Goal: Task Accomplishment & Management: Manage account settings

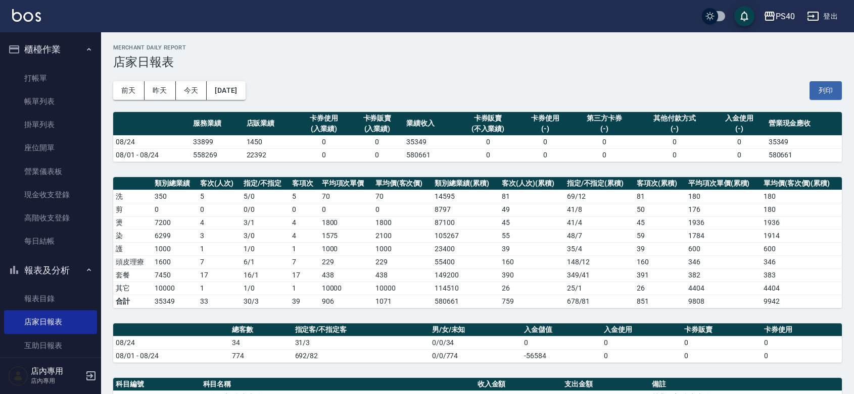
scroll to position [147, 0]
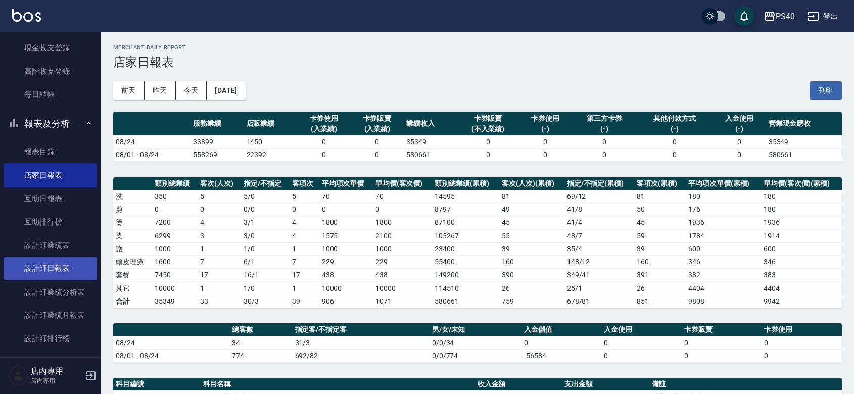
click at [69, 269] on link "設計師日報表" at bounding box center [50, 268] width 93 height 23
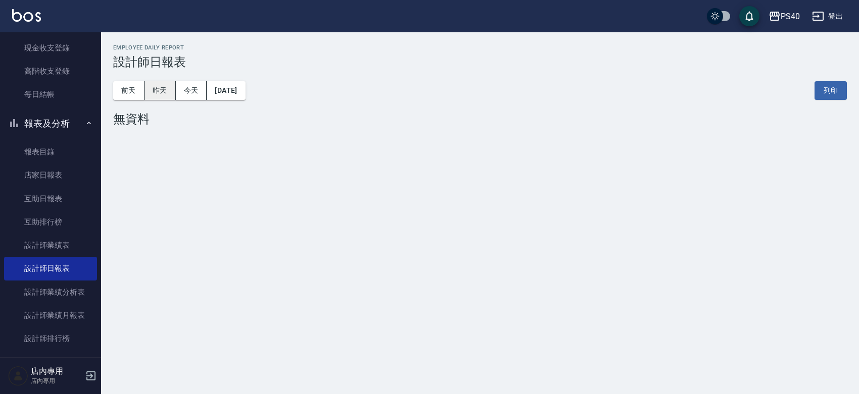
click at [168, 96] on button "昨天" at bounding box center [159, 90] width 31 height 19
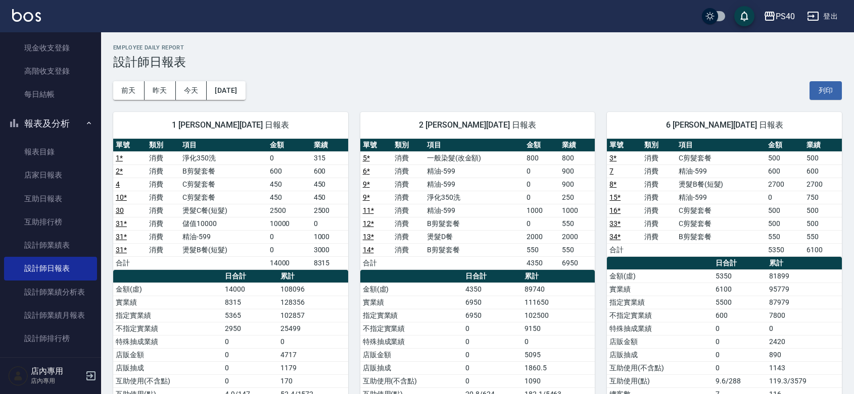
scroll to position [147, 0]
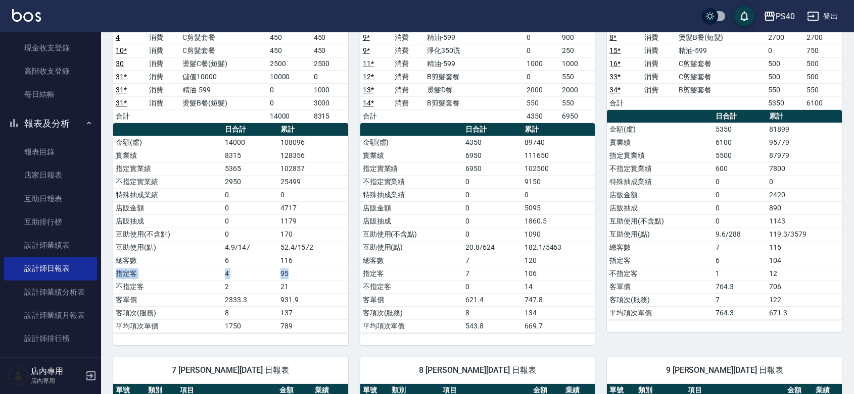
drag, startPoint x: 306, startPoint y: 269, endPoint x: 302, endPoint y: 264, distance: 6.5
click at [302, 264] on tbody "金額(虛) 14000 108096 實業績 8315 128356 指定實業績 5365 102857 不指定實業績 2950 25499 特殊抽成業績 0…" at bounding box center [230, 234] width 235 height 197
click at [302, 264] on td "116" at bounding box center [313, 260] width 70 height 13
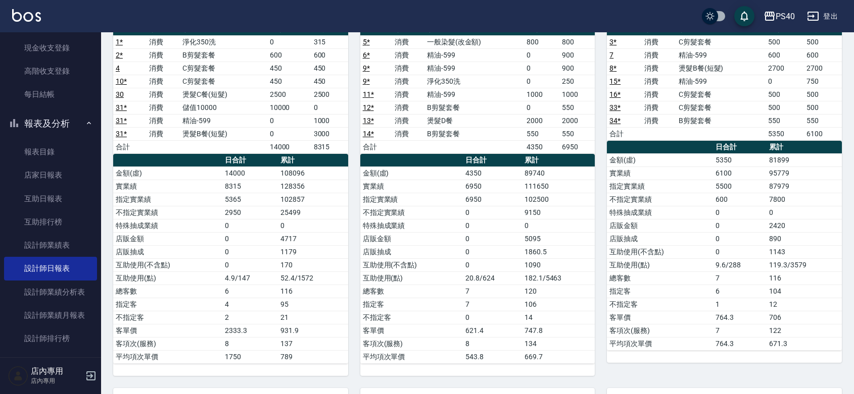
scroll to position [0, 0]
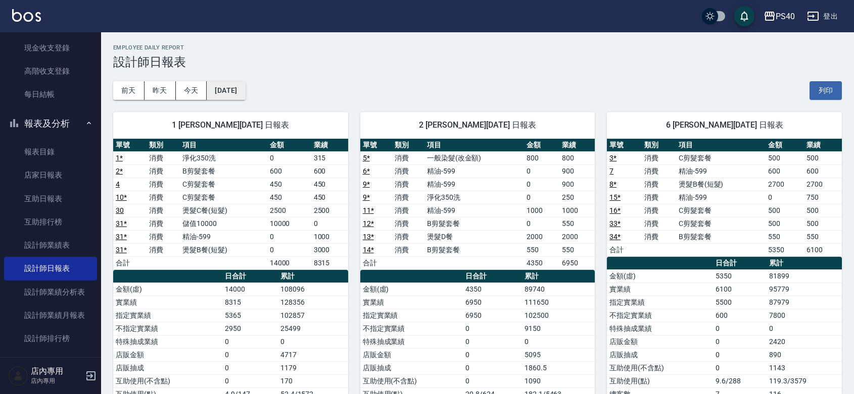
click at [245, 99] on button "2025/08/24" at bounding box center [226, 90] width 38 height 19
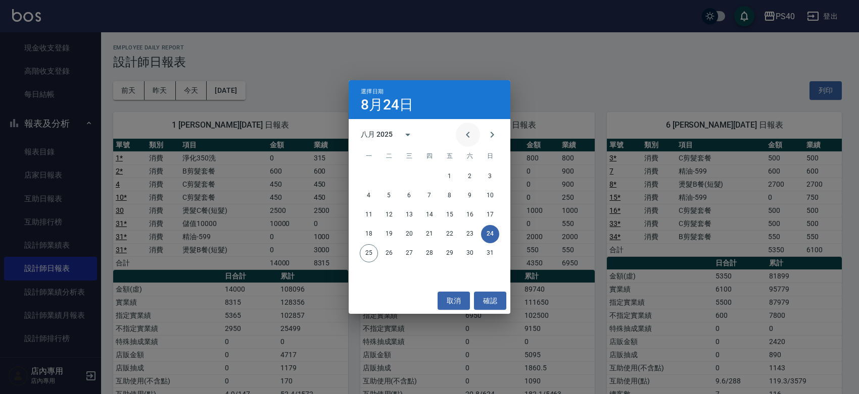
click at [456, 139] on button "Previous month" at bounding box center [468, 135] width 24 height 24
click at [446, 233] on button "25" at bounding box center [449, 234] width 18 height 18
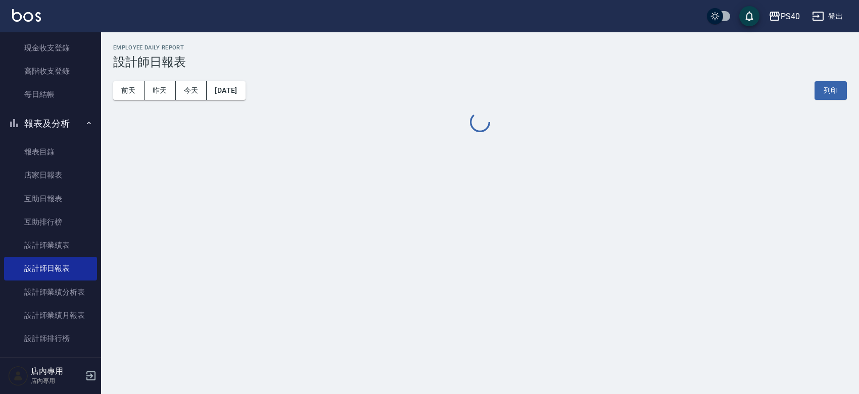
click at [446, 233] on div "PS40 2025-07-25 設計師日報表 列印時間： 2025-08-25-10:28 Employee Daily Report 設計師日報表 前天 昨…" at bounding box center [429, 197] width 859 height 394
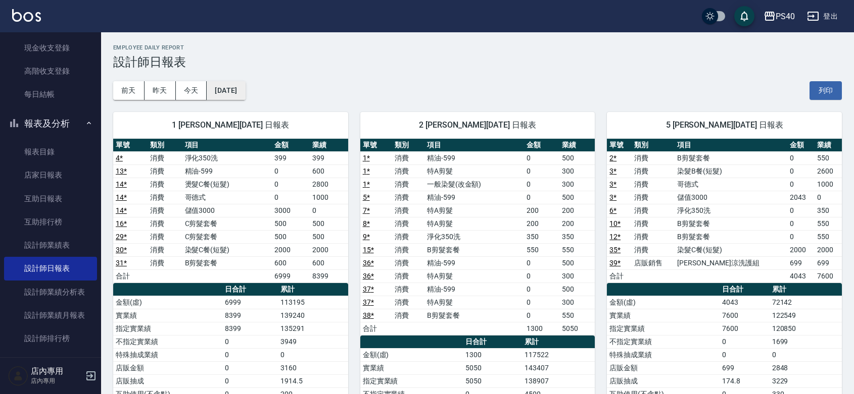
click at [232, 94] on button "2025/07/25" at bounding box center [226, 90] width 38 height 19
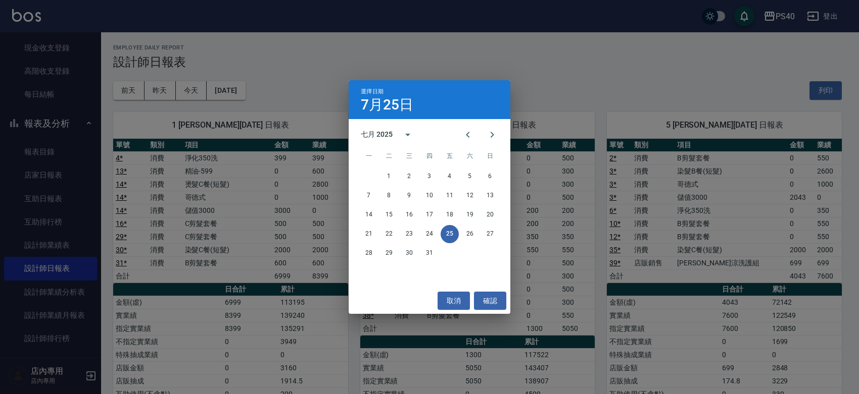
click at [153, 96] on div "選擇日期 7月25日 七月 2025 一 二 三 四 五 六 日 1 2 3 4 5 6 7 8 9 10 11 12 13 14 15 16 17 18 1…" at bounding box center [429, 197] width 859 height 394
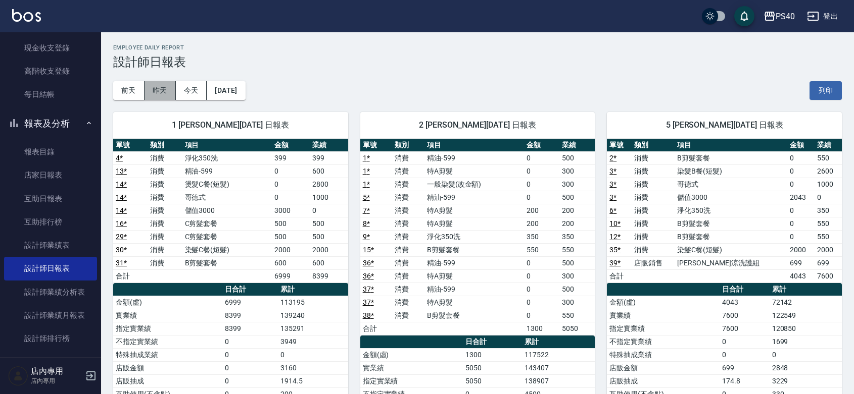
click at [158, 92] on button "昨天" at bounding box center [159, 90] width 31 height 19
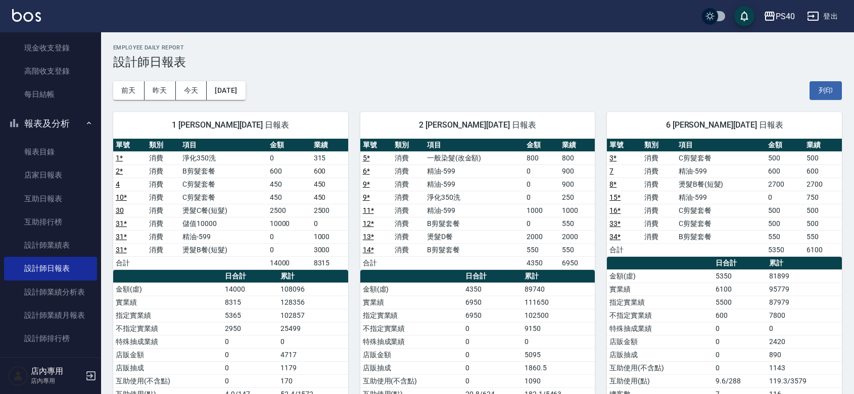
click at [251, 102] on div "1 蘇煜森 08/24/2025 日報表 單號 類別 項目 金額 業績 1 * 消費 淨化350洗 0 315 2 * 消費 B剪髮套餐 600 600 4 …" at bounding box center [224, 296] width 247 height 392
click at [245, 97] on button "2025/08/24" at bounding box center [226, 90] width 38 height 19
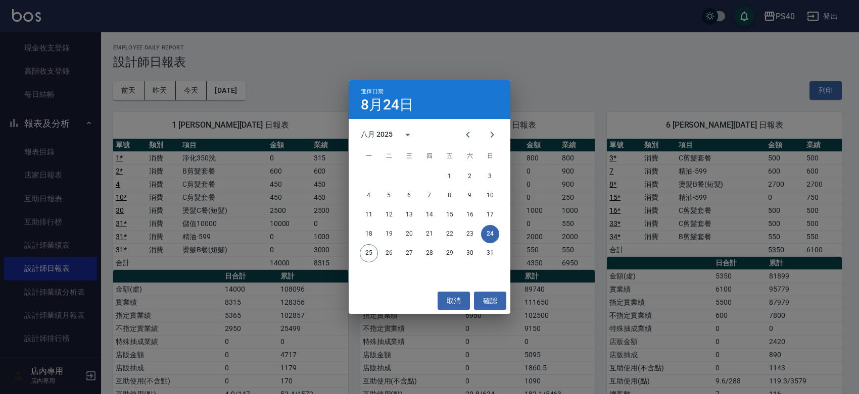
click at [566, 270] on div "選擇日期 8月24日 八月 2025 一 二 三 四 五 六 日 1 2 3 4 5 6 7 8 9 10 11 12 13 14 15 16 17 18 1…" at bounding box center [429, 197] width 859 height 394
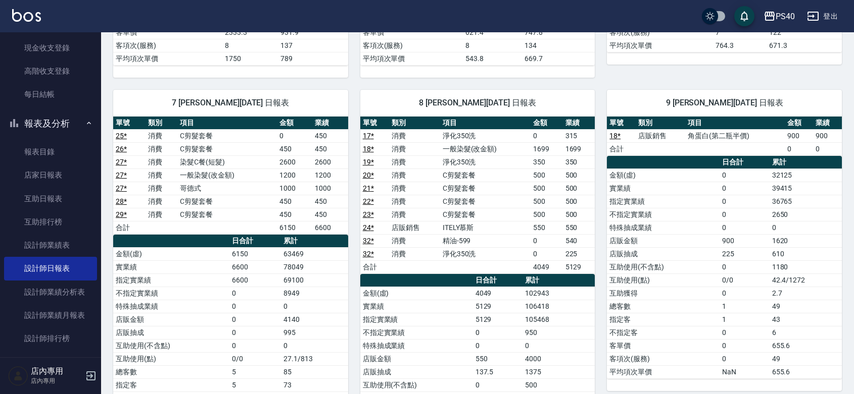
scroll to position [442, 0]
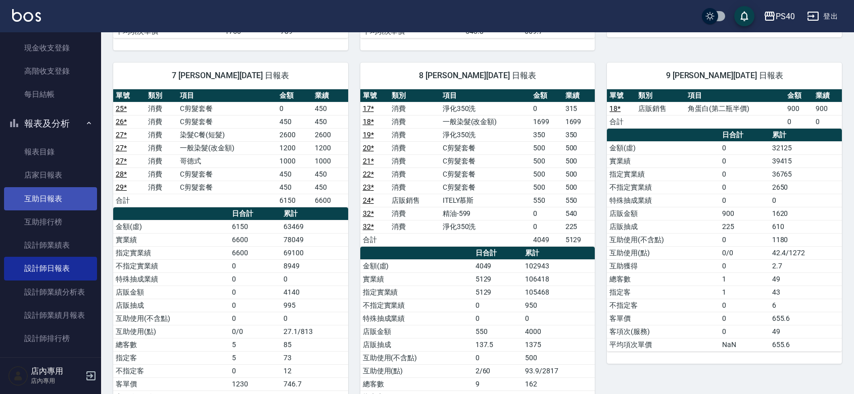
click at [55, 204] on link "互助日報表" at bounding box center [50, 198] width 93 height 23
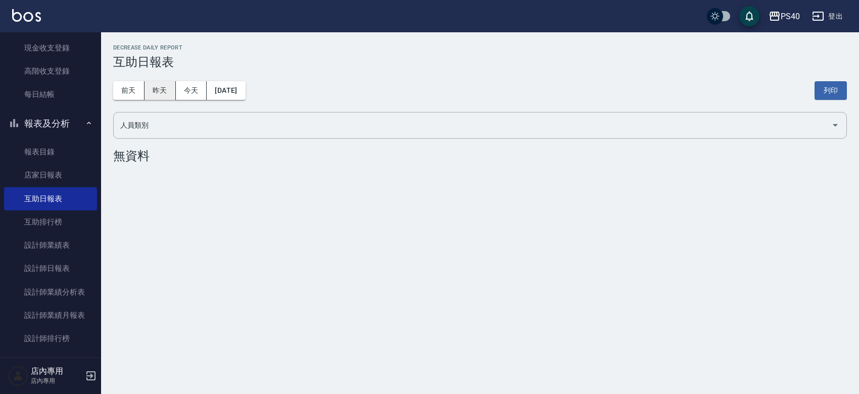
click at [165, 82] on button "昨天" at bounding box center [159, 90] width 31 height 19
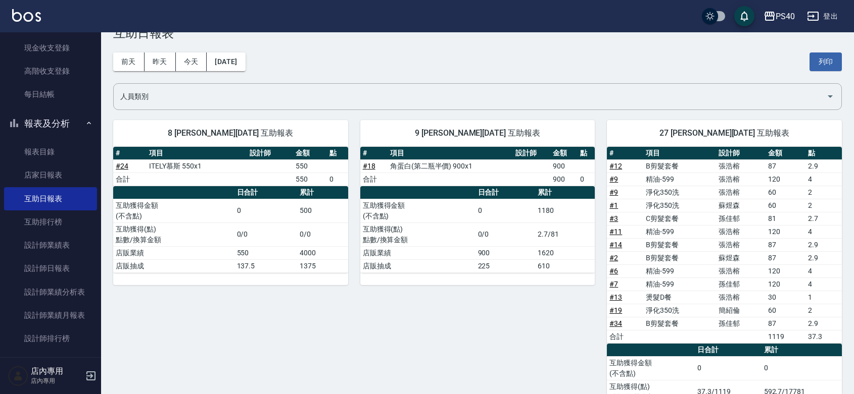
scroll to position [91, 0]
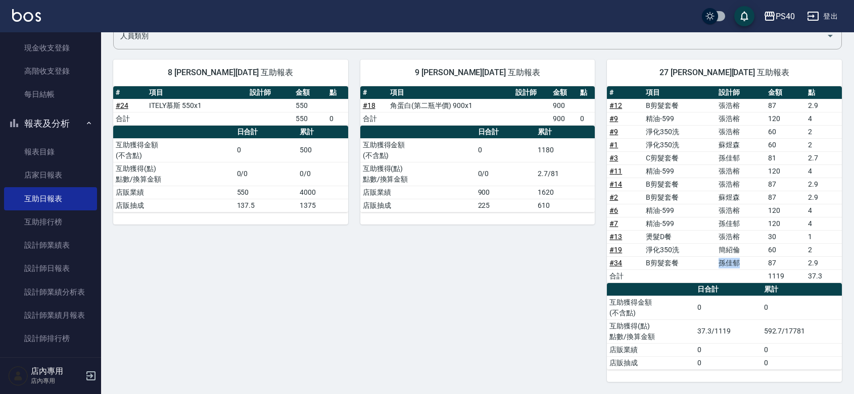
drag, startPoint x: 720, startPoint y: 263, endPoint x: 743, endPoint y: 261, distance: 22.8
click at [743, 261] on td "孫佳郁" at bounding box center [740, 263] width 49 height 13
drag, startPoint x: 735, startPoint y: 247, endPoint x: 717, endPoint y: 245, distance: 18.3
click at [717, 245] on td "簡紹倫" at bounding box center [740, 249] width 49 height 13
drag, startPoint x: 730, startPoint y: 233, endPoint x: 724, endPoint y: 231, distance: 6.9
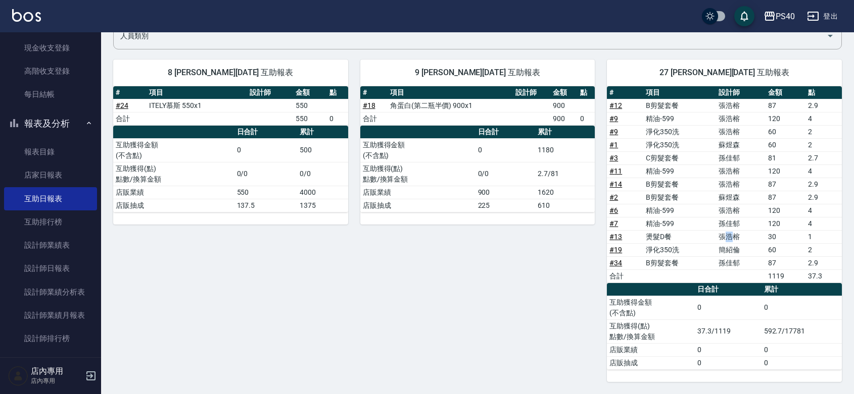
click at [724, 232] on td "張浩榕" at bounding box center [740, 236] width 49 height 13
click at [731, 218] on td "孫佳郁" at bounding box center [740, 223] width 49 height 13
click at [453, 297] on div "9 謝玉浩 08/24/2025 互助報表 # 項目 設計師 金額 點 # 18 角蛋白(第二瓶半價) 900x1 900 合計 900 0 日合計 累計 互…" at bounding box center [471, 214] width 247 height 335
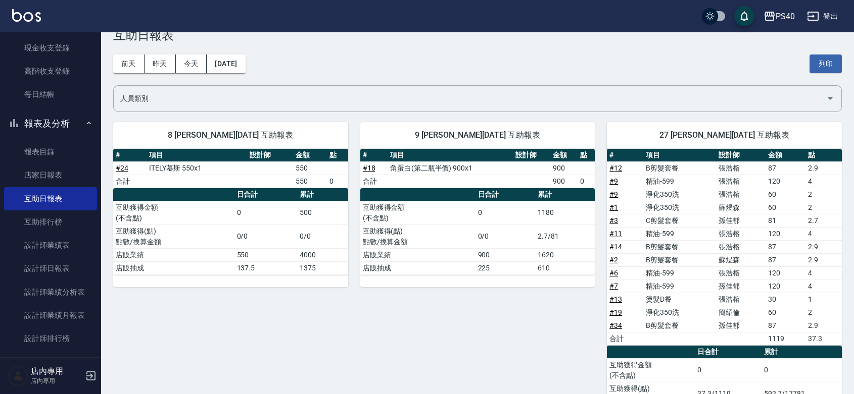
scroll to position [0, 0]
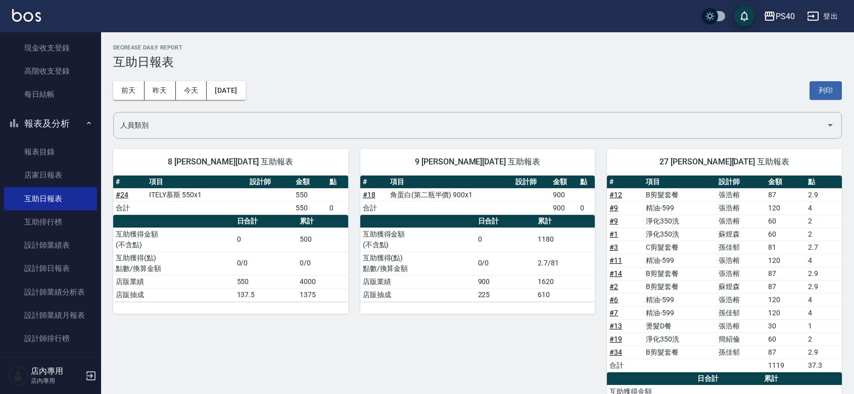
click at [531, 332] on div "9 謝玉浩 08/24/2025 互助報表 # 項目 設計師 金額 點 # 18 角蛋白(第二瓶半價) 900x1 900 合計 900 0 日合計 累計 互…" at bounding box center [471, 304] width 247 height 335
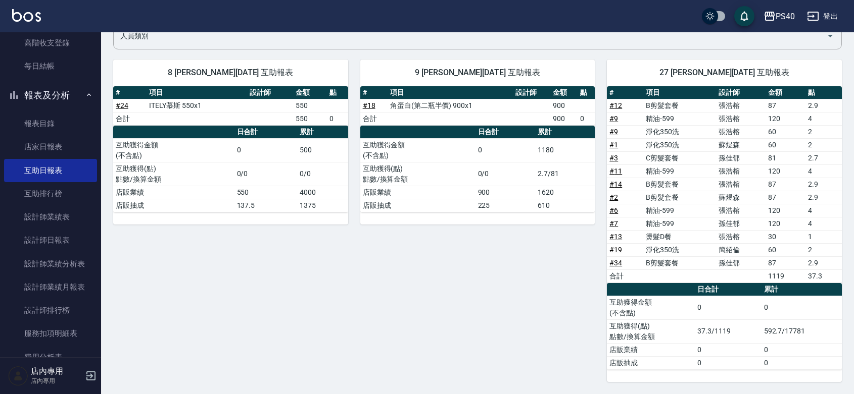
scroll to position [147, 0]
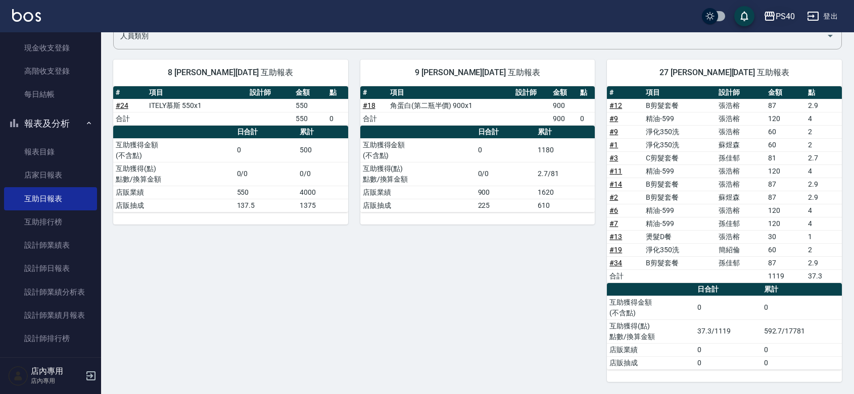
click at [781, 18] on div "PS40" at bounding box center [784, 16] width 19 height 13
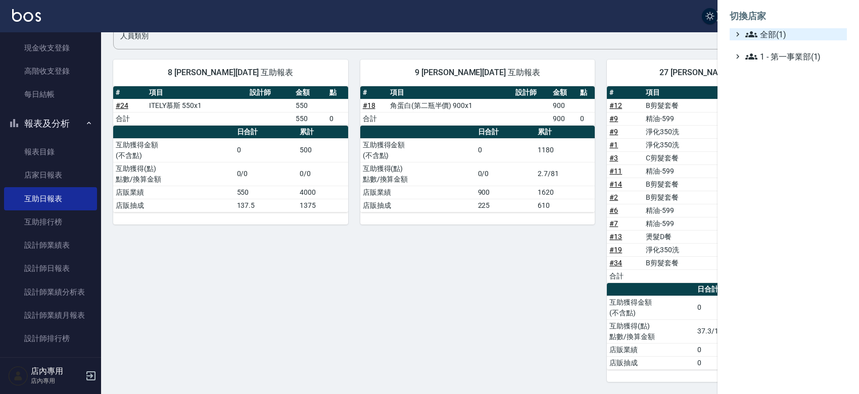
click at [776, 33] on span "全部(1)" at bounding box center [793, 34] width 97 height 12
click at [778, 38] on span "全部(1)" at bounding box center [793, 34] width 97 height 12
click at [189, 339] on div at bounding box center [429, 197] width 859 height 394
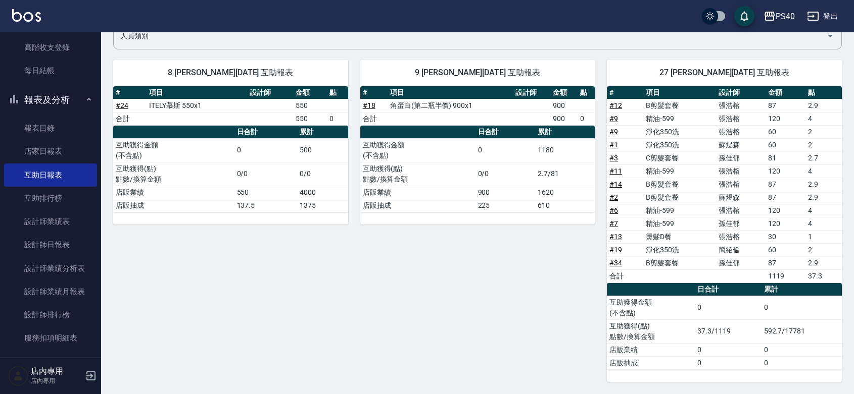
scroll to position [173, 0]
click at [819, 16] on icon "button" at bounding box center [813, 16] width 12 height 12
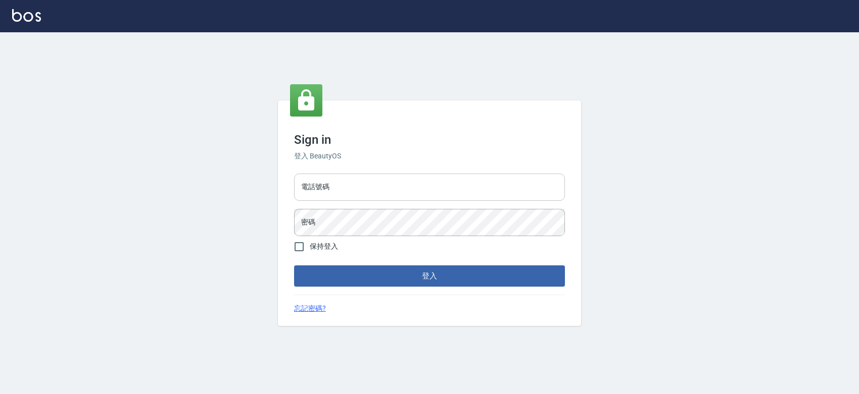
click at [361, 188] on input "電話號碼" at bounding box center [429, 187] width 271 height 27
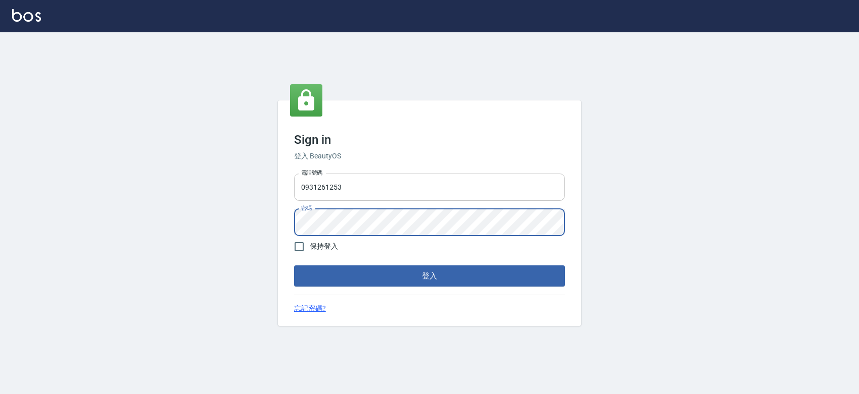
click at [294, 266] on button "登入" at bounding box center [429, 276] width 271 height 21
click at [357, 186] on input "0931261253" at bounding box center [429, 187] width 271 height 27
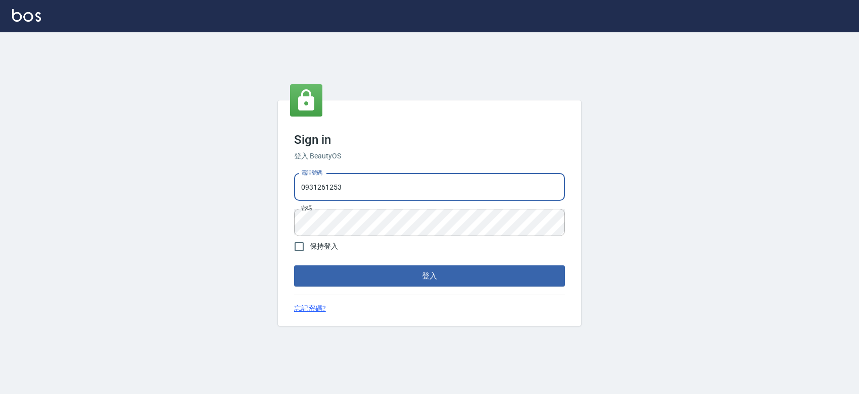
click at [357, 186] on input "0931261253" at bounding box center [429, 187] width 271 height 27
click at [373, 184] on input "0427061917" at bounding box center [429, 187] width 271 height 27
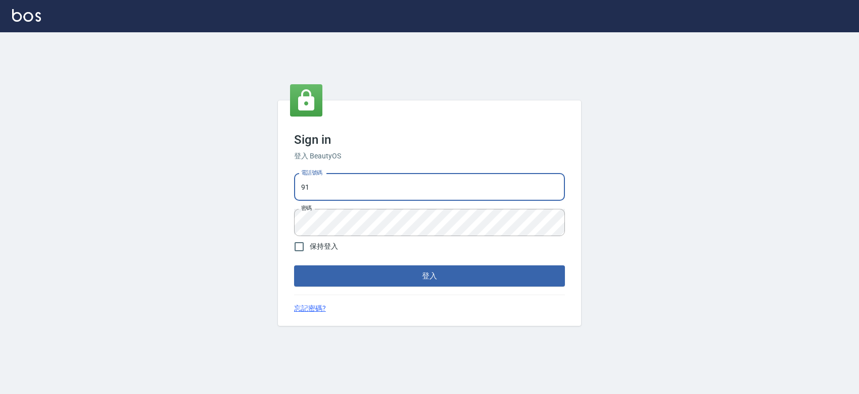
type input "9"
type input "0963001110"
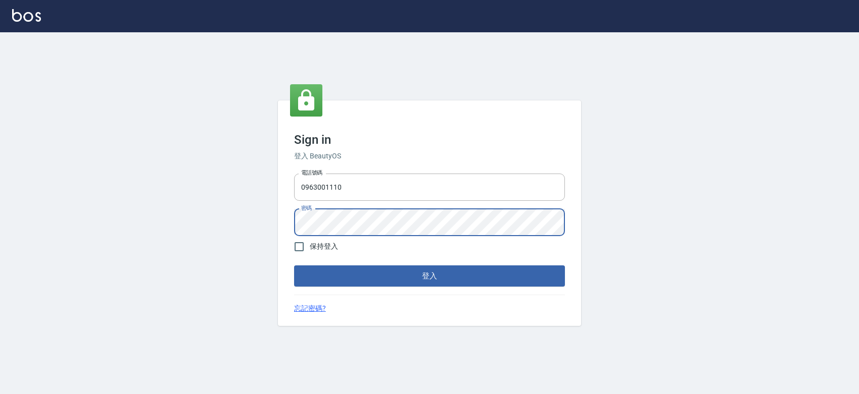
click at [294, 266] on button "登入" at bounding box center [429, 276] width 271 height 21
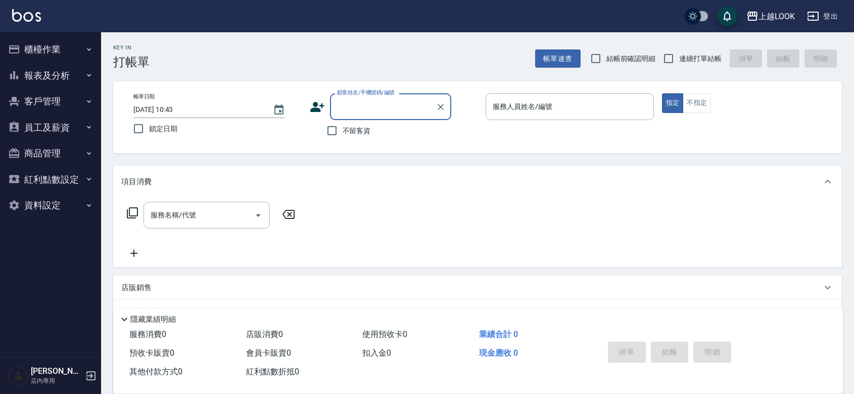
click at [39, 199] on button "資料設定" at bounding box center [50, 205] width 93 height 26
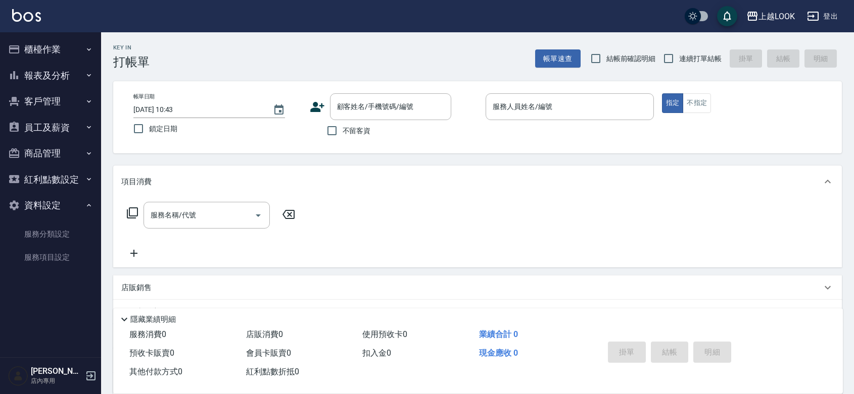
click at [54, 180] on button "紅利點數設定" at bounding box center [50, 180] width 93 height 26
click at [52, 153] on button "商品管理" at bounding box center [50, 153] width 93 height 26
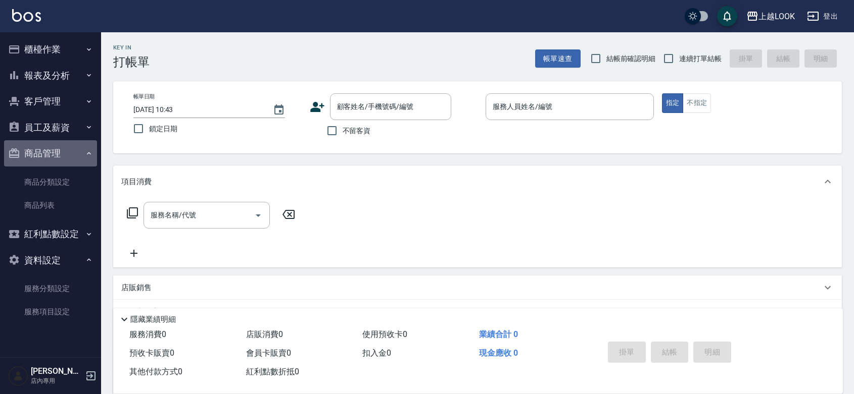
click at [52, 153] on button "商品管理" at bounding box center [50, 153] width 93 height 26
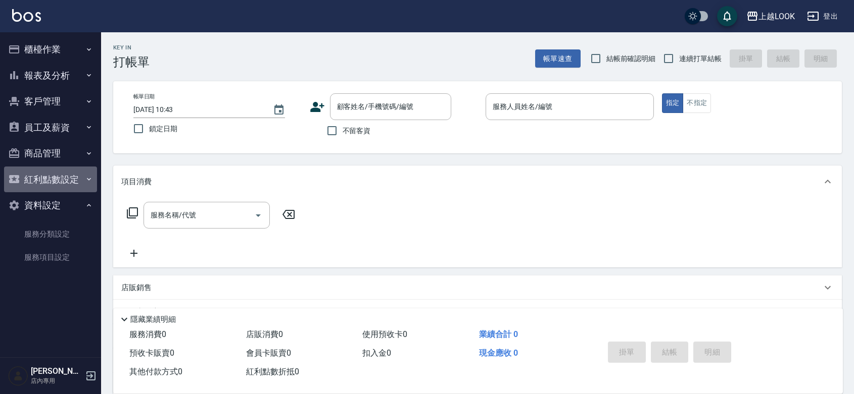
click at [49, 186] on button "紅利點數設定" at bounding box center [50, 180] width 93 height 26
click at [65, 182] on button "紅利點數設定" at bounding box center [50, 180] width 93 height 26
click at [59, 125] on button "員工及薪資" at bounding box center [50, 128] width 93 height 26
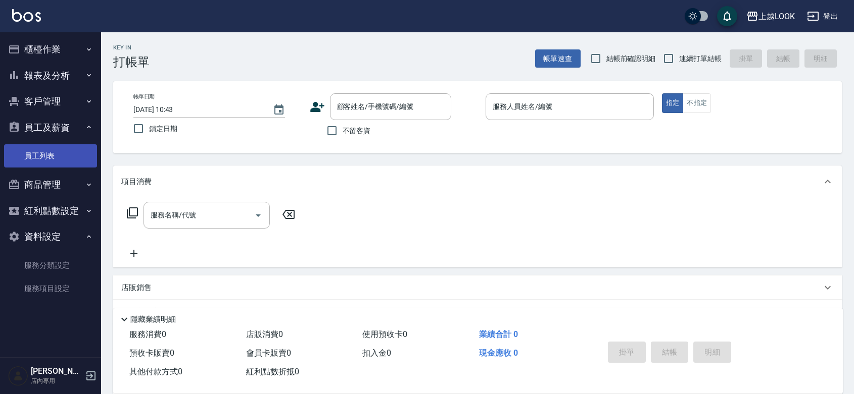
click at [42, 157] on link "員工列表" at bounding box center [50, 155] width 93 height 23
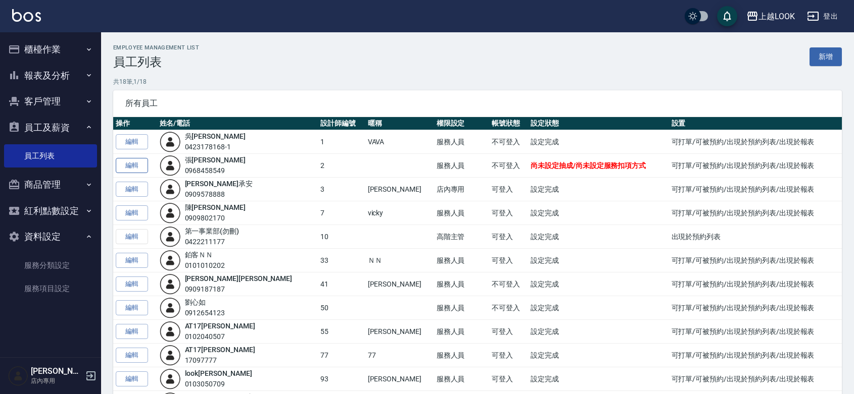
click at [139, 168] on link "編輯" at bounding box center [132, 166] width 32 height 16
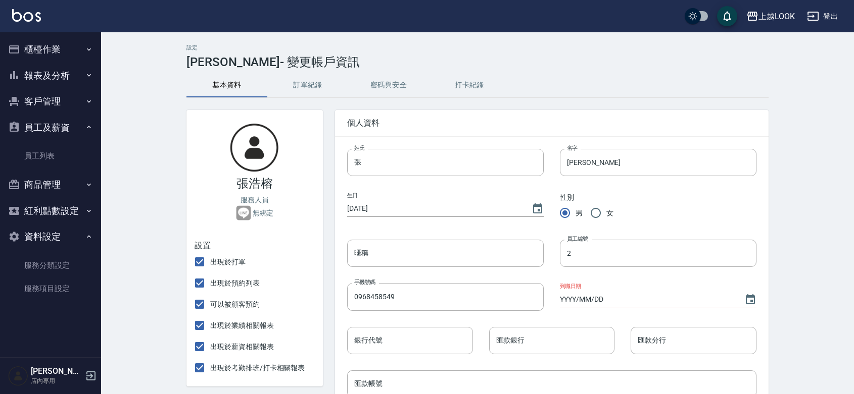
click at [494, 84] on button "打卡紀錄" at bounding box center [469, 85] width 81 height 24
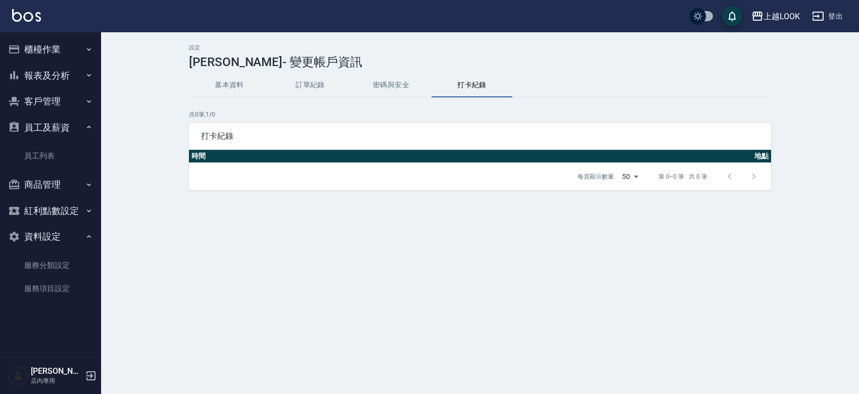
click at [385, 89] on button "密碼與安全" at bounding box center [391, 85] width 81 height 24
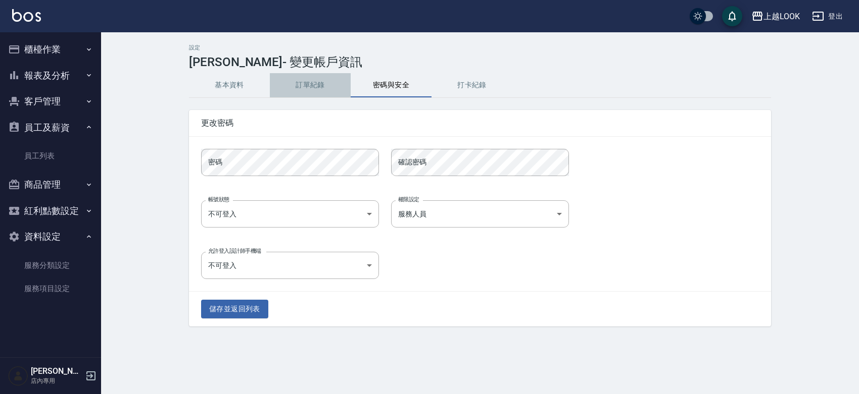
click at [336, 91] on button "訂單紀錄" at bounding box center [310, 85] width 81 height 24
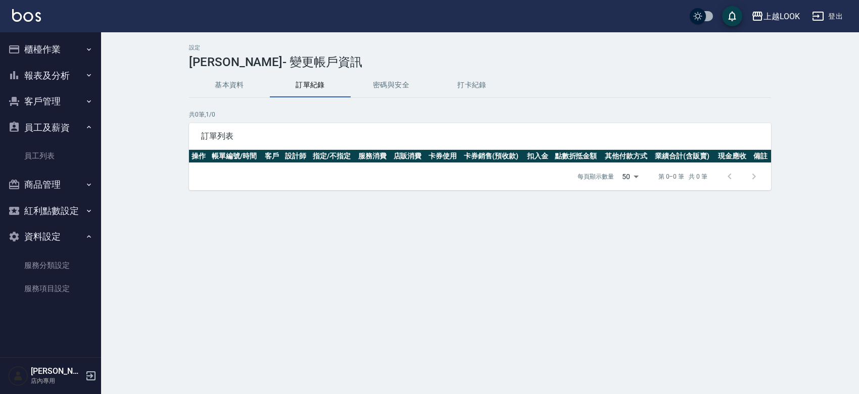
click at [232, 91] on button "基本資料" at bounding box center [229, 85] width 81 height 24
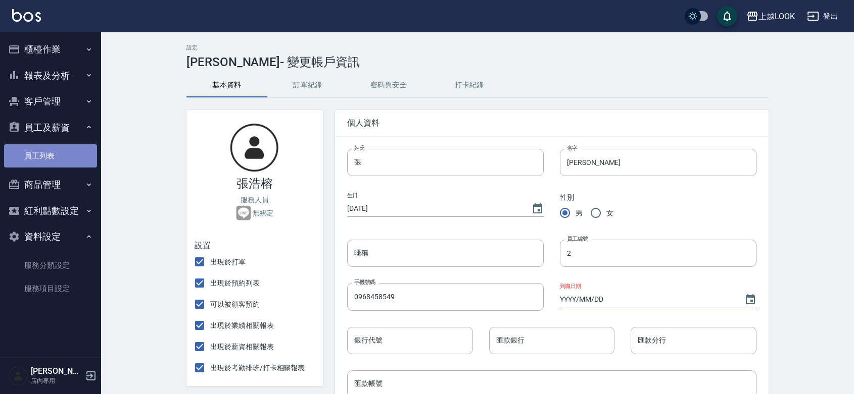
click at [55, 152] on link "員工列表" at bounding box center [50, 155] width 93 height 23
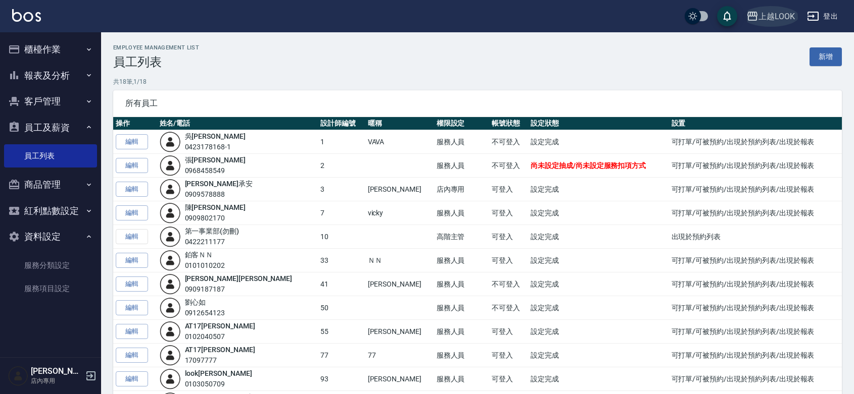
click at [776, 13] on div "上越LOOK" at bounding box center [776, 16] width 36 height 13
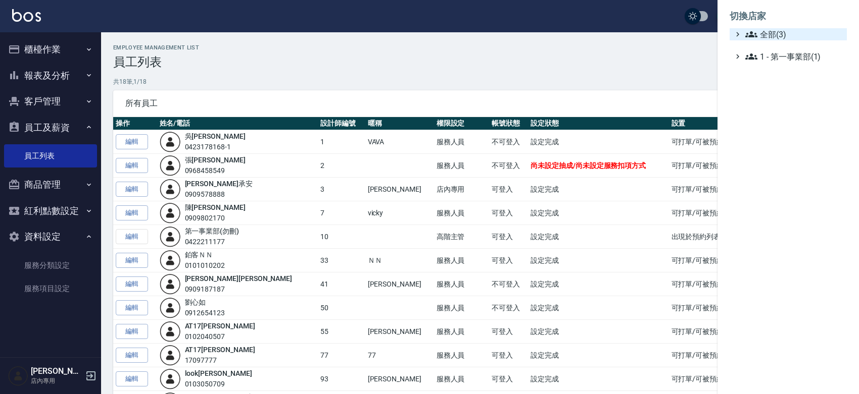
click at [775, 39] on span "全部(3)" at bounding box center [793, 34] width 97 height 12
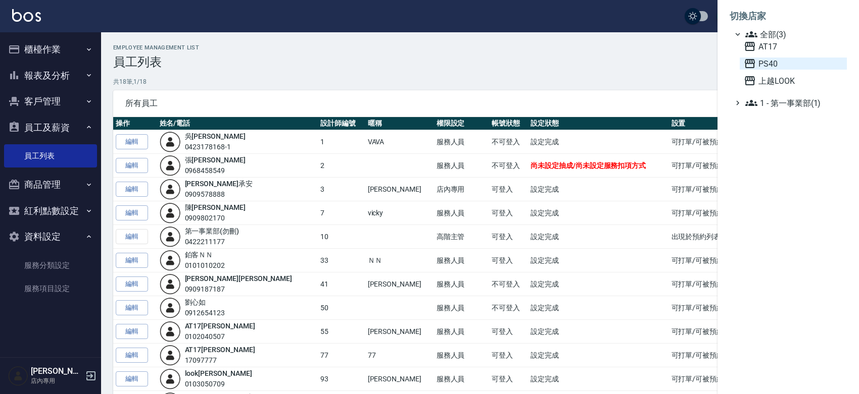
click at [783, 70] on span "PS40" at bounding box center [792, 64] width 99 height 12
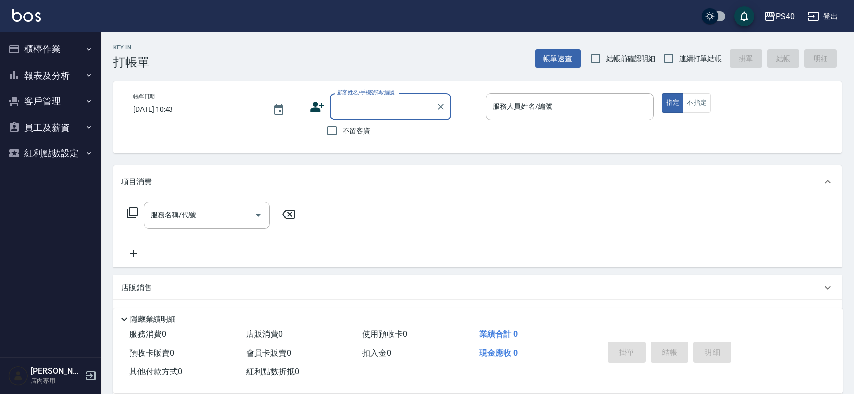
click at [48, 128] on button "員工及薪資" at bounding box center [50, 128] width 93 height 26
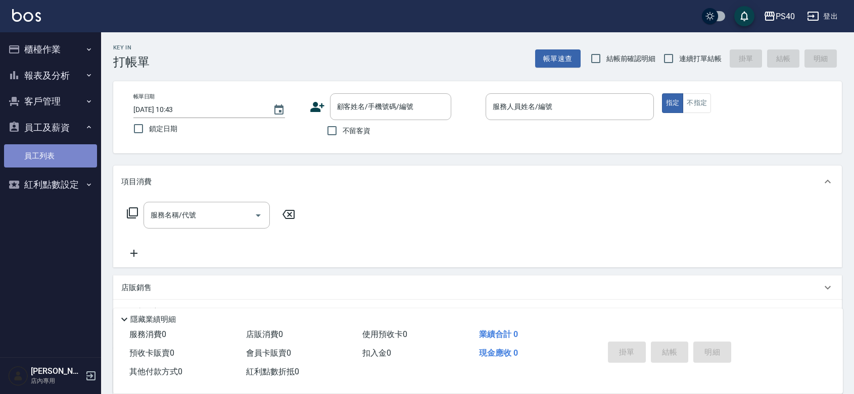
click at [49, 157] on link "員工列表" at bounding box center [50, 155] width 93 height 23
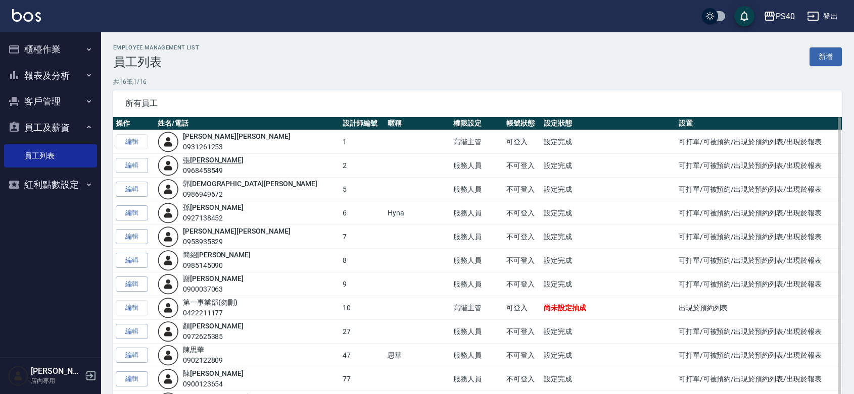
click at [201, 158] on link "張 浩榕" at bounding box center [213, 160] width 61 height 8
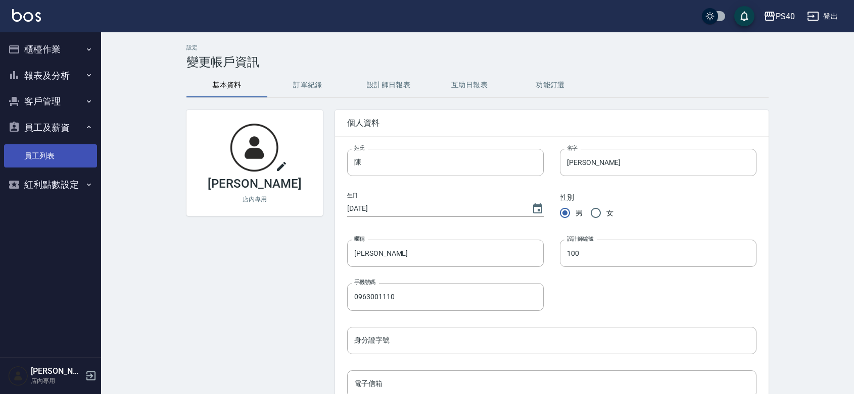
click at [44, 162] on link "員工列表" at bounding box center [50, 155] width 93 height 23
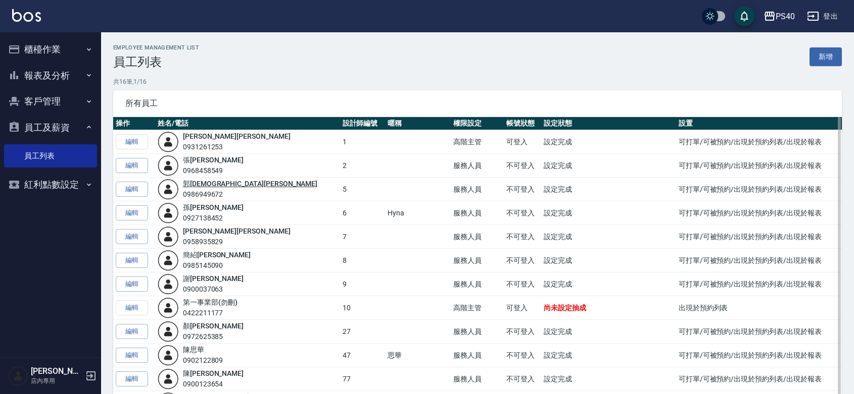
click at [199, 183] on link "郭 珈甄" at bounding box center [250, 184] width 134 height 8
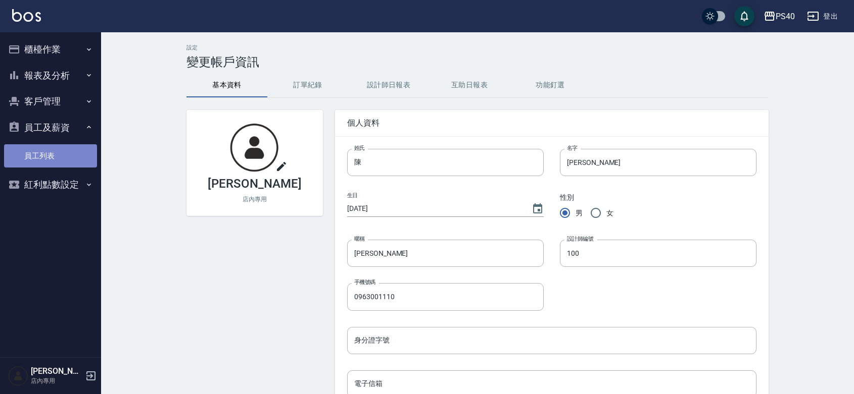
click at [42, 155] on link "員工列表" at bounding box center [50, 155] width 93 height 23
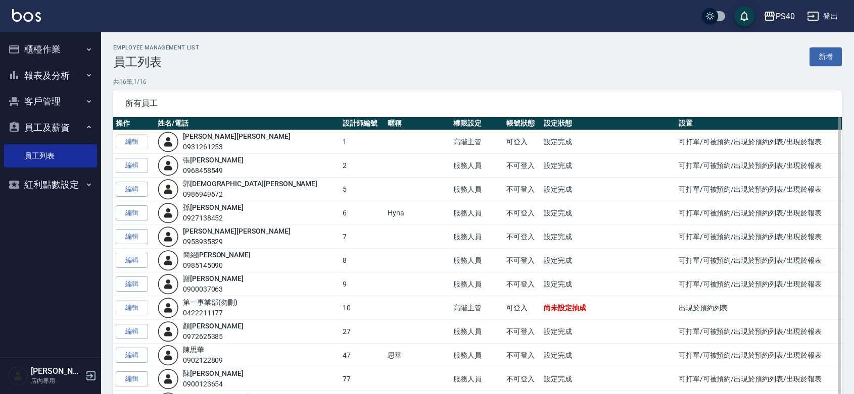
click at [214, 144] on div "0931261253" at bounding box center [237, 147] width 108 height 11
click at [205, 134] on link "蘇 煜森" at bounding box center [237, 136] width 108 height 8
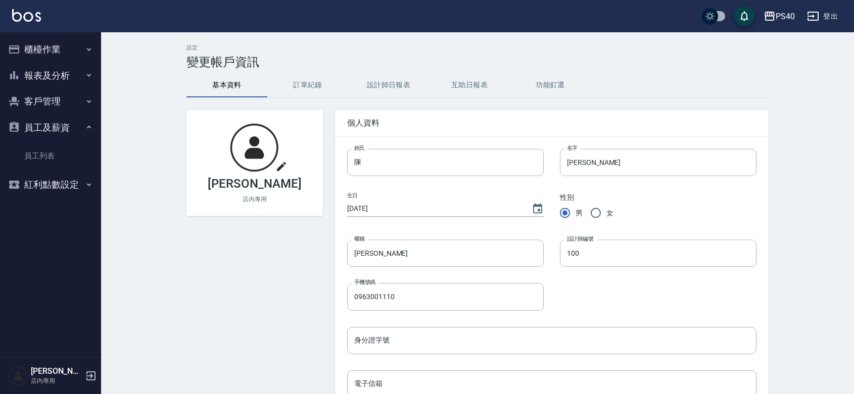
click at [779, 19] on div "PS40" at bounding box center [784, 16] width 19 height 13
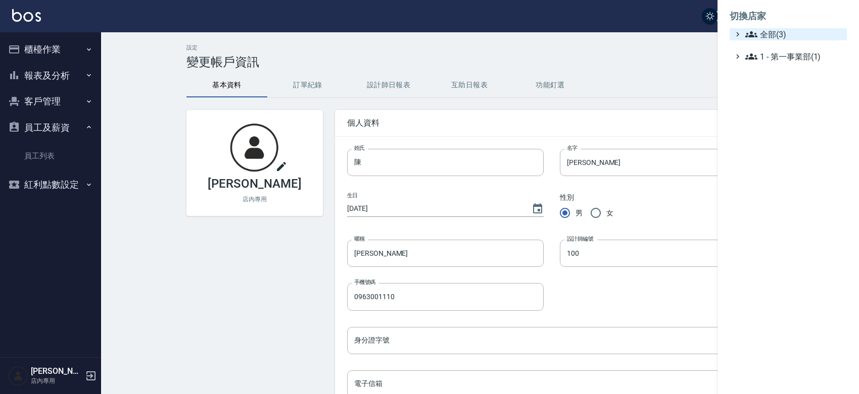
click at [765, 36] on span "全部(3)" at bounding box center [793, 34] width 97 height 12
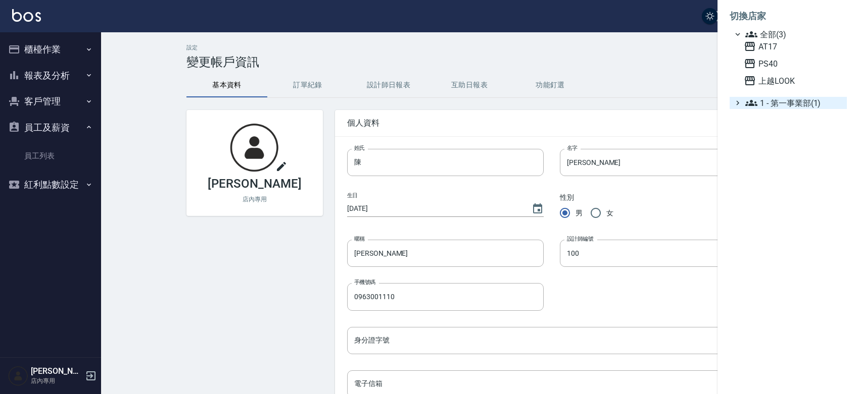
click at [795, 109] on span "1 - 第一事業部(1)" at bounding box center [793, 103] width 97 height 12
click at [796, 121] on span "1.08 - 張晉瑋(3)" at bounding box center [798, 115] width 87 height 12
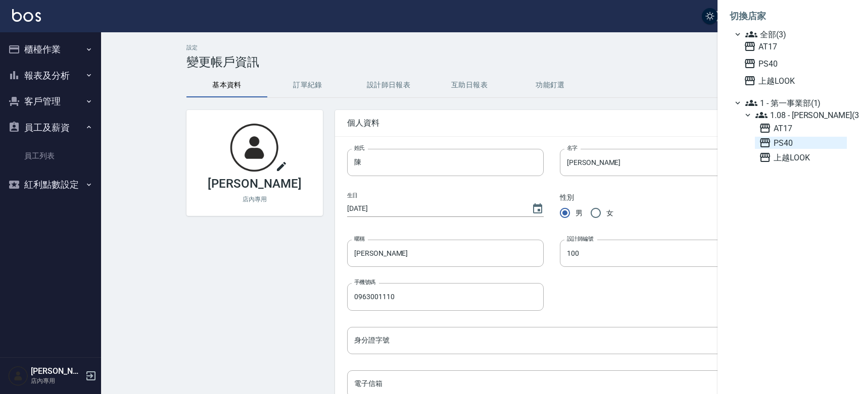
click at [789, 149] on span "PS40" at bounding box center [801, 143] width 84 height 12
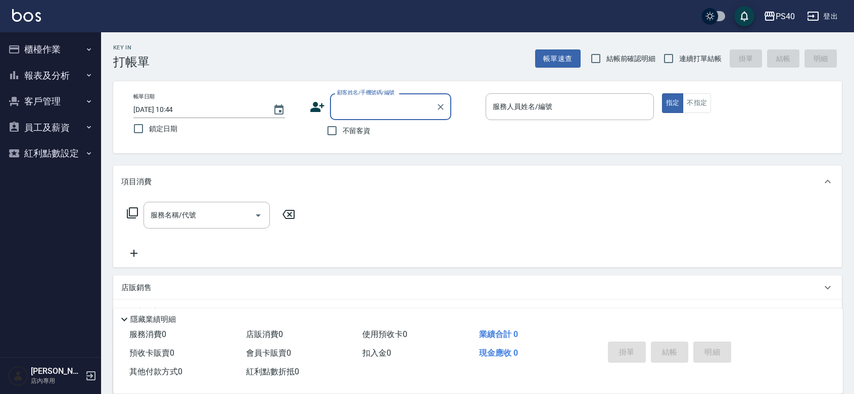
click at [56, 120] on button "員工及薪資" at bounding box center [50, 128] width 93 height 26
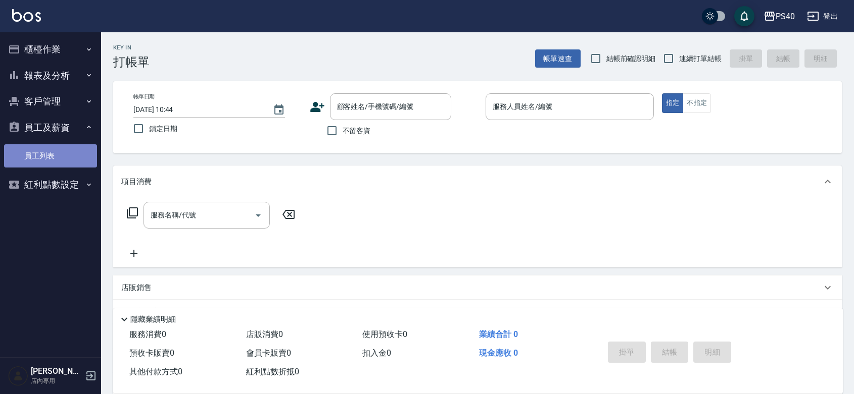
click at [48, 155] on link "員工列表" at bounding box center [50, 155] width 93 height 23
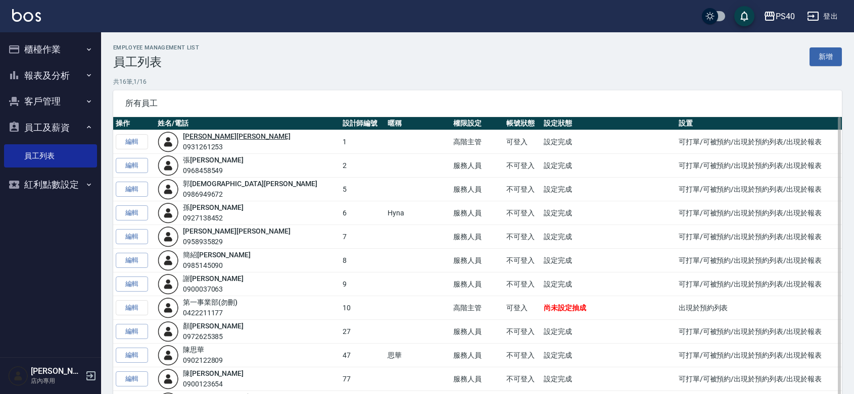
click at [210, 139] on link "[PERSON_NAME]" at bounding box center [237, 136] width 108 height 8
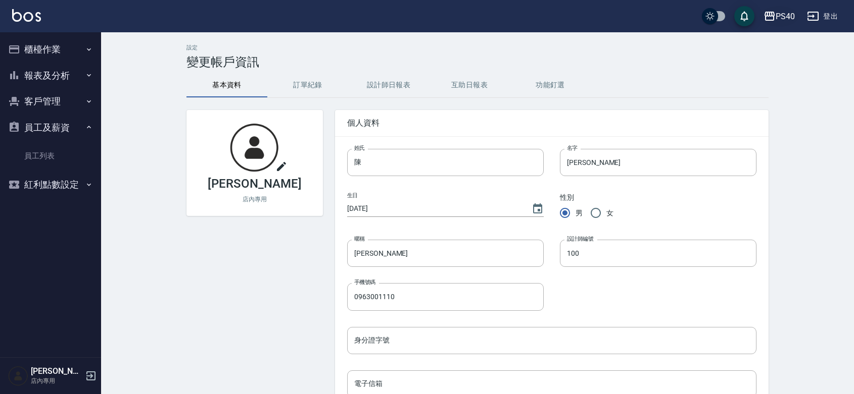
click at [789, 20] on div "PS40" at bounding box center [784, 16] width 19 height 13
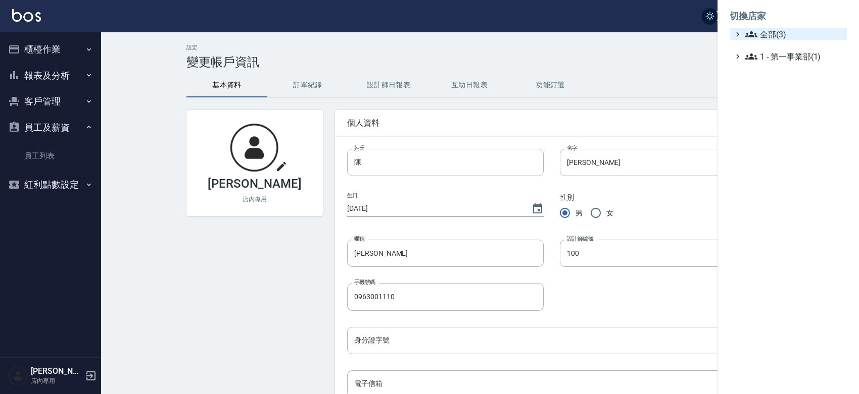
click at [796, 33] on span "全部(3)" at bounding box center [793, 34] width 97 height 12
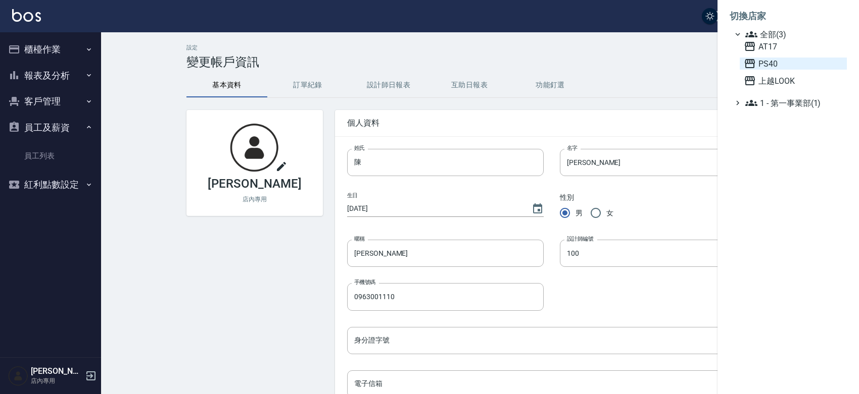
click at [783, 70] on span "PS40" at bounding box center [792, 64] width 99 height 12
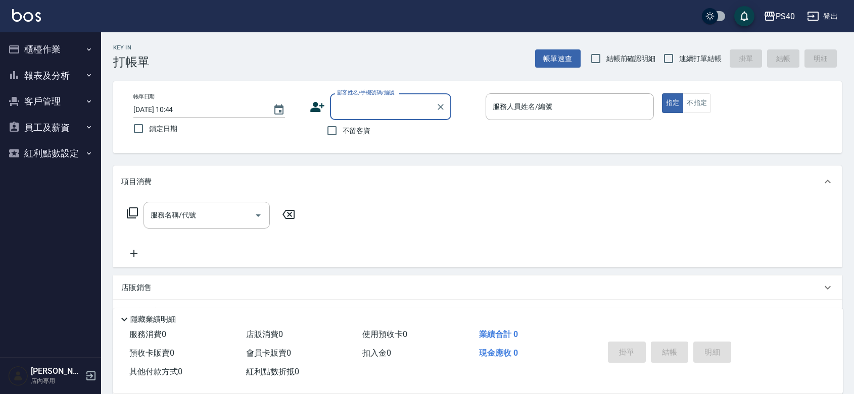
click at [57, 66] on button "報表及分析" at bounding box center [50, 76] width 93 height 26
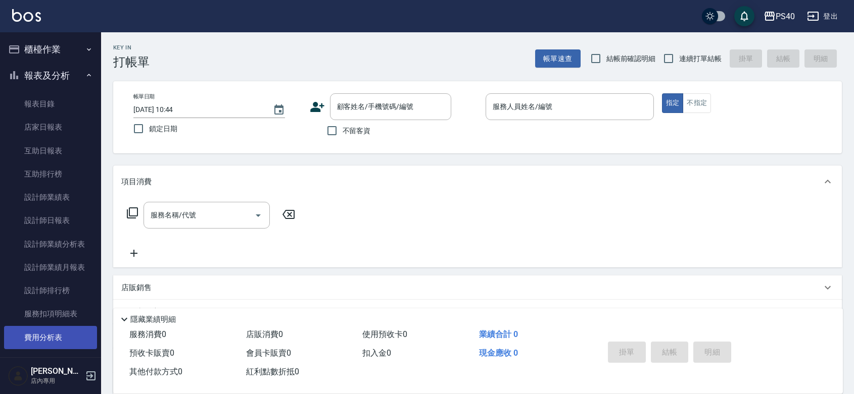
click at [53, 336] on link "費用分析表" at bounding box center [50, 337] width 93 height 23
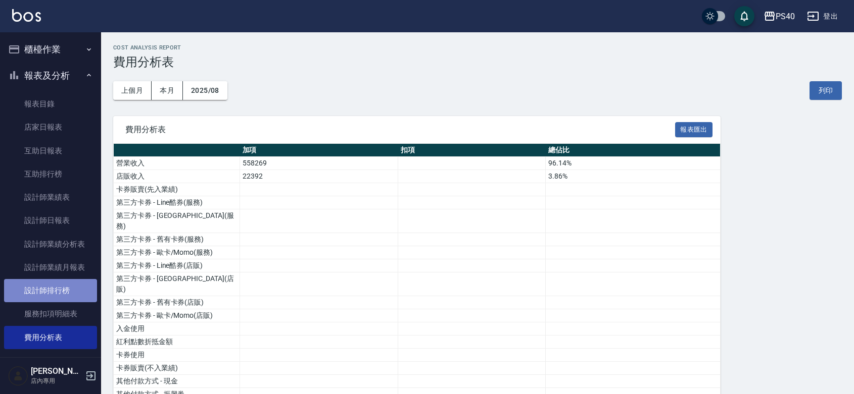
click at [59, 284] on link "設計師排行榜" at bounding box center [50, 290] width 93 height 23
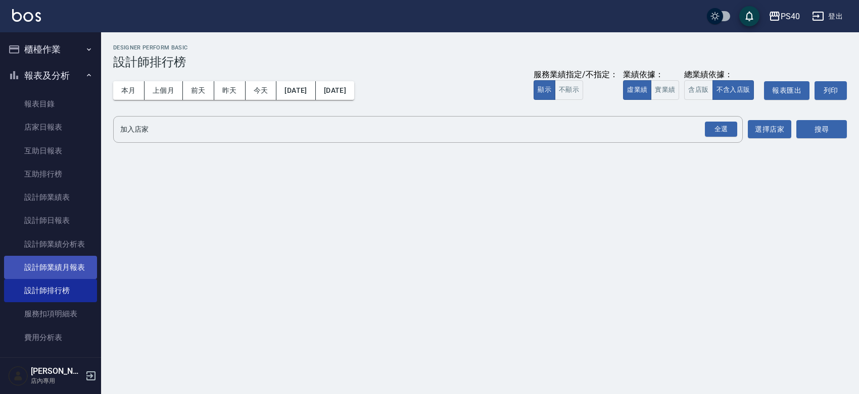
scroll to position [102, 0]
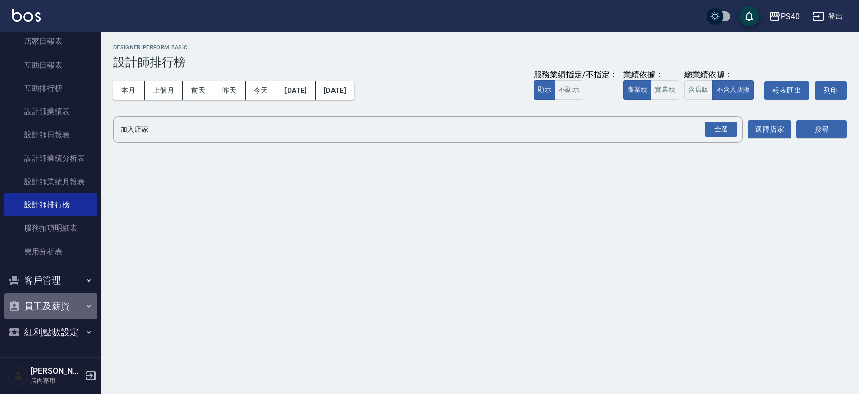
click at [61, 293] on button "員工及薪資" at bounding box center [50, 306] width 93 height 26
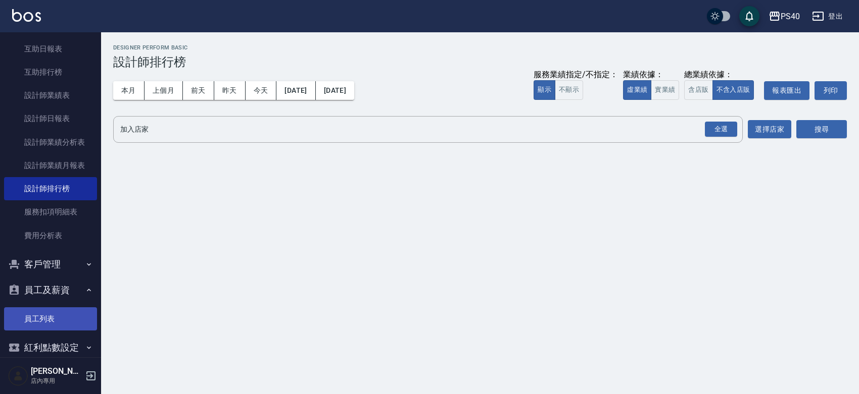
click at [49, 317] on link "員工列表" at bounding box center [50, 319] width 93 height 23
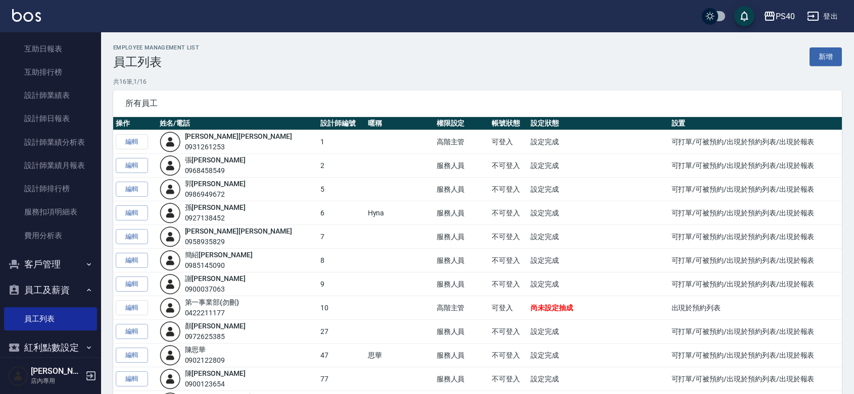
click at [824, 11] on button "登出" at bounding box center [822, 16] width 39 height 19
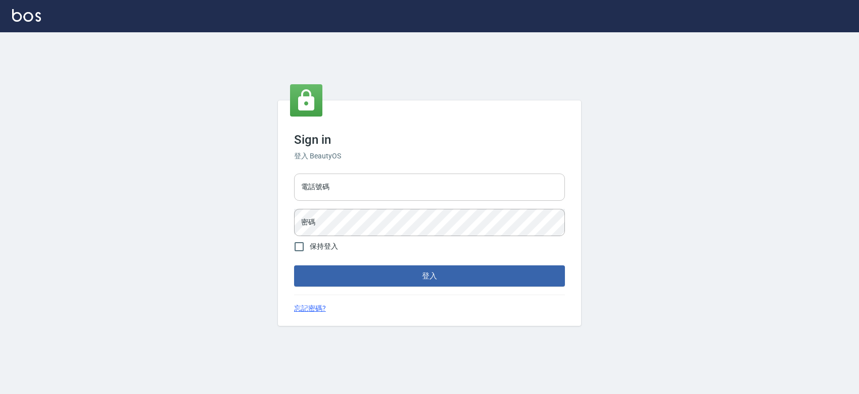
drag, startPoint x: 0, startPoint y: 0, endPoint x: 369, endPoint y: 186, distance: 413.3
click at [369, 186] on input "電話號碼" at bounding box center [429, 187] width 271 height 27
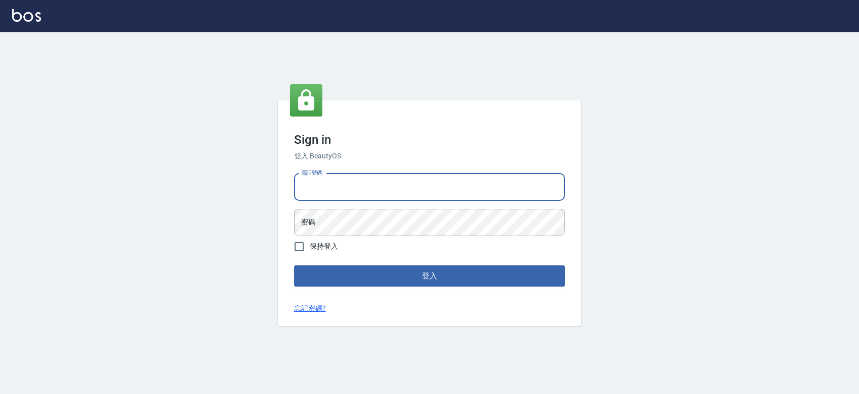
click at [369, 186] on input "電話號碼" at bounding box center [429, 187] width 271 height 27
click at [620, 248] on div "Sign in 登入 BeautyOS 電話號碼 電話號碼 密碼 密碼 保持登入 登入 忘記密碼?" at bounding box center [429, 213] width 859 height 362
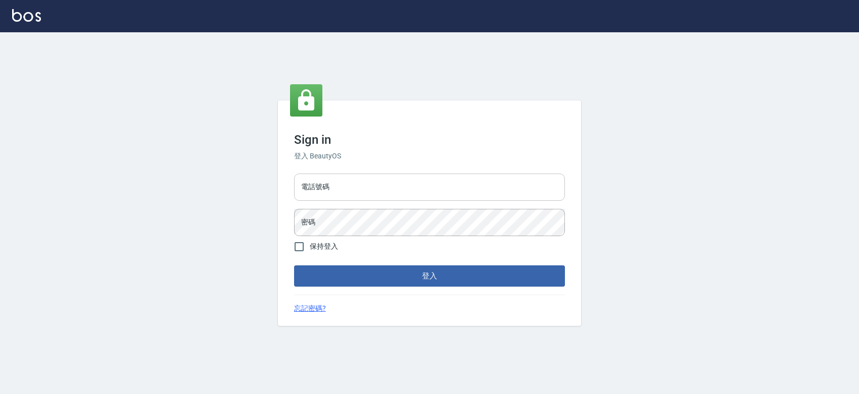
click at [442, 187] on input "電話號碼" at bounding box center [429, 187] width 271 height 27
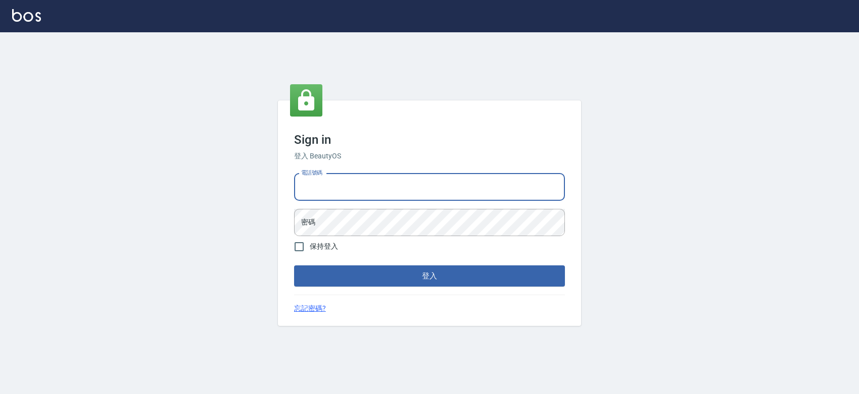
click at [497, 190] on input "電話號碼" at bounding box center [429, 187] width 271 height 27
click at [497, 188] on input "電話號碼" at bounding box center [429, 187] width 271 height 27
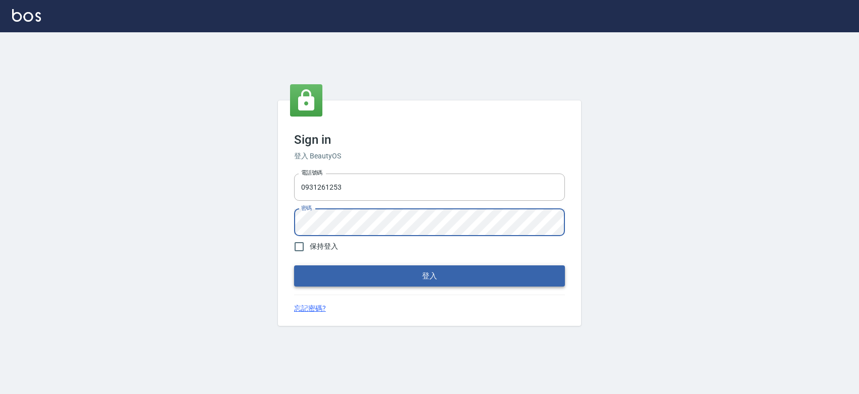
click at [394, 269] on button "登入" at bounding box center [429, 276] width 271 height 21
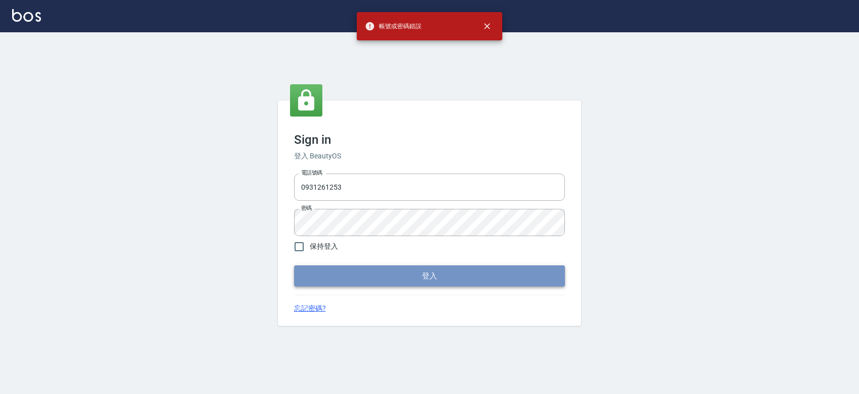
click at [424, 269] on button "登入" at bounding box center [429, 276] width 271 height 21
click at [425, 275] on button "登入" at bounding box center [429, 276] width 271 height 21
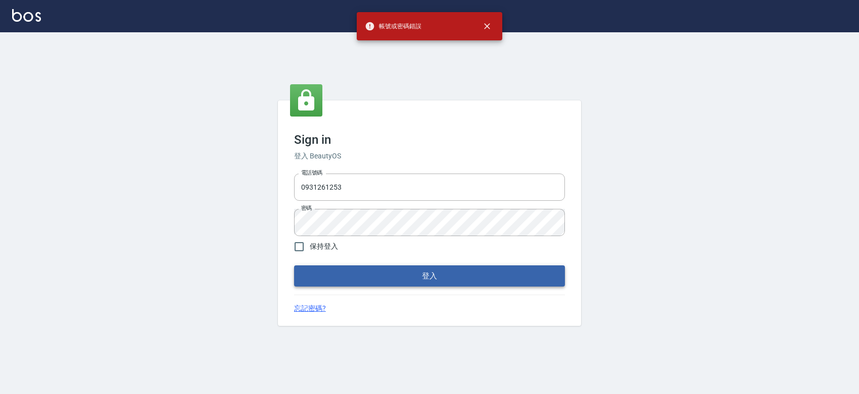
click at [425, 275] on button "登入" at bounding box center [429, 276] width 271 height 21
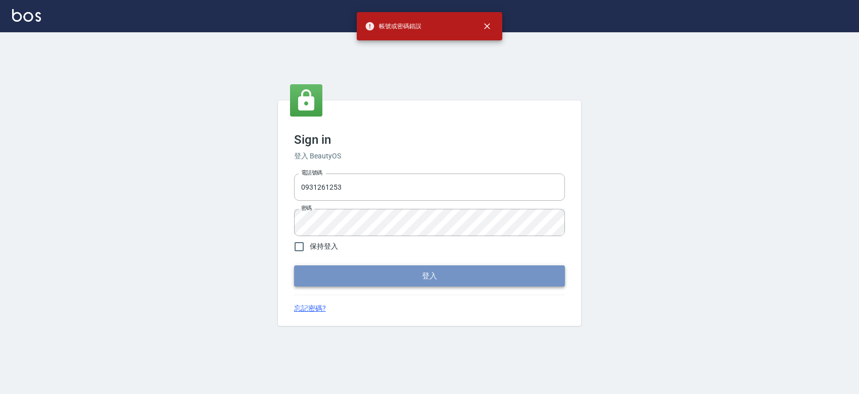
click at [425, 275] on button "登入" at bounding box center [429, 276] width 271 height 21
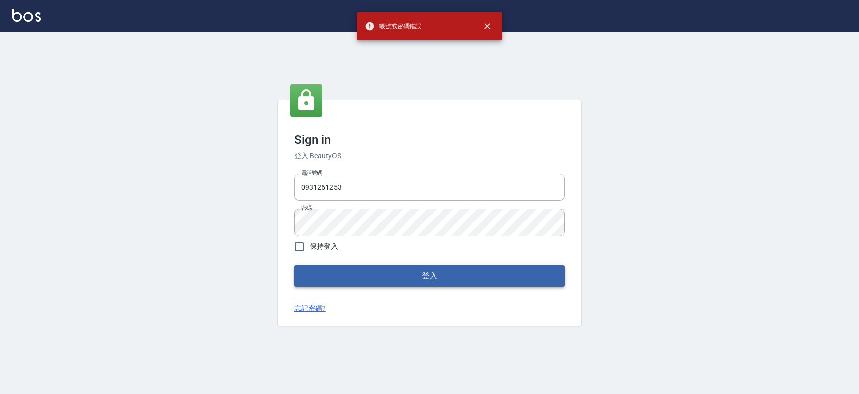
click at [425, 275] on button "登入" at bounding box center [429, 276] width 271 height 21
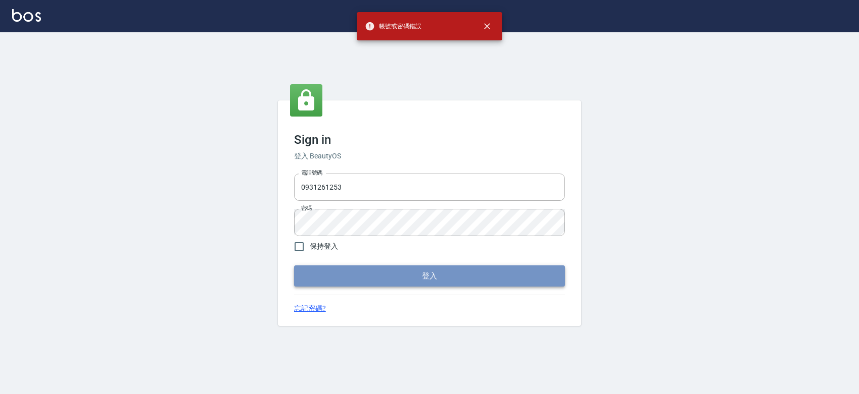
click at [425, 275] on button "登入" at bounding box center [429, 276] width 271 height 21
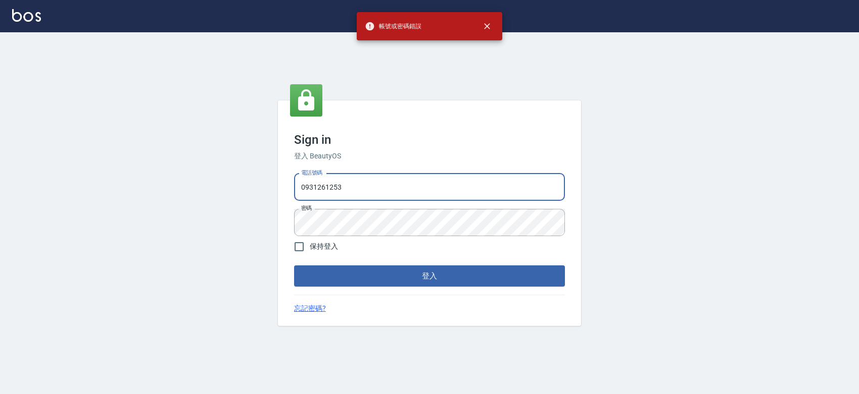
click at [395, 192] on input "0931261253" at bounding box center [429, 187] width 271 height 27
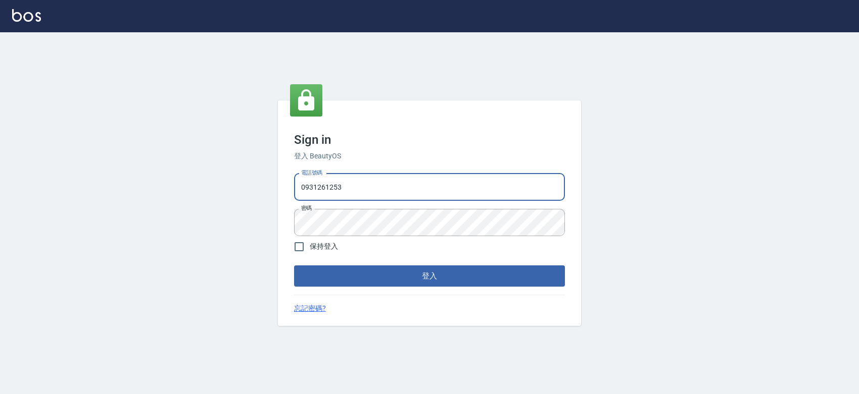
click at [395, 192] on input "0931261253" at bounding box center [429, 187] width 271 height 27
type input "0963001110"
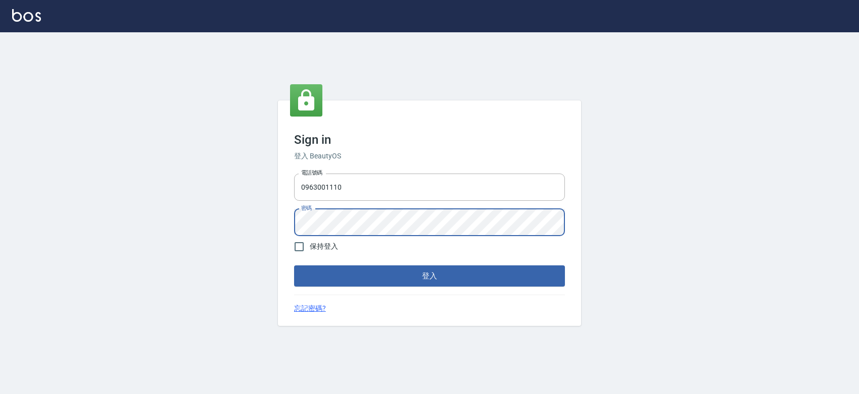
click at [294, 266] on button "登入" at bounding box center [429, 276] width 271 height 21
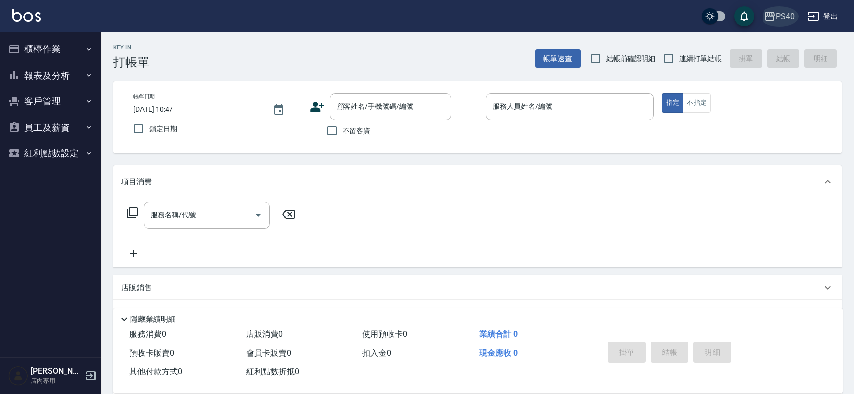
click at [784, 19] on div "PS40" at bounding box center [784, 16] width 19 height 13
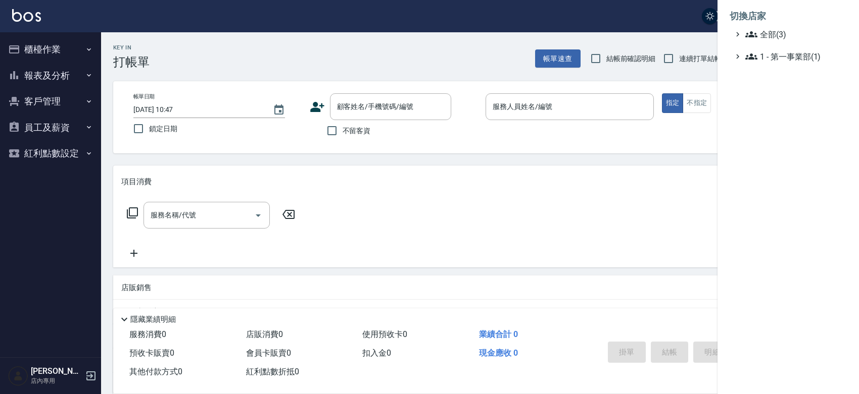
click at [402, 56] on div at bounding box center [429, 197] width 859 height 394
